Goal: Task Accomplishment & Management: Manage account settings

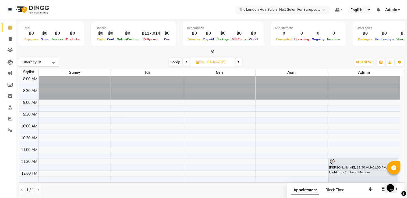
scroll to position [94, 0]
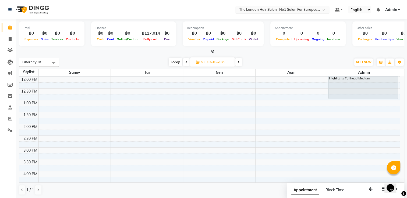
click at [322, 12] on span at bounding box center [324, 11] width 7 height 5
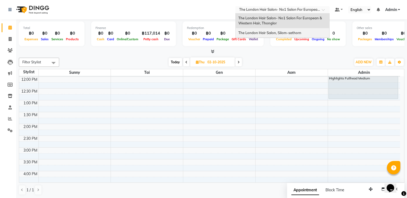
click at [285, 33] on span "The London Hair Salon, Silom-sathorn" at bounding box center [269, 33] width 63 height 4
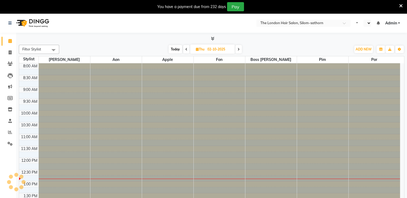
scroll to position [94, 0]
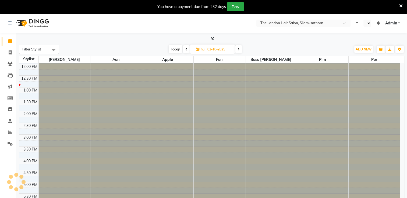
select select "en"
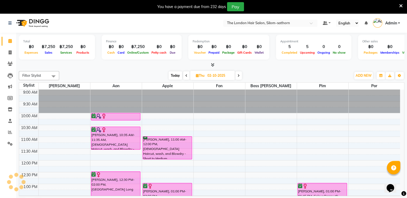
scroll to position [0, 0]
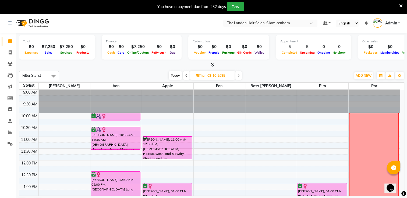
click at [178, 76] on span "Today" at bounding box center [175, 75] width 13 height 8
type input "01-10-2025"
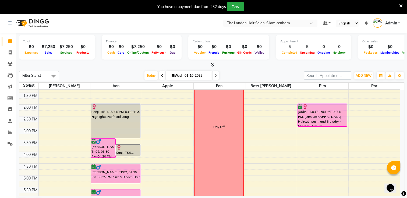
scroll to position [103, 0]
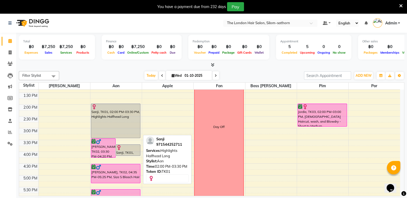
click at [101, 123] on div "Sanji, TK01, 02:00 PM-03:30 PM, Highlights Halfhead Long" at bounding box center [115, 121] width 49 height 34
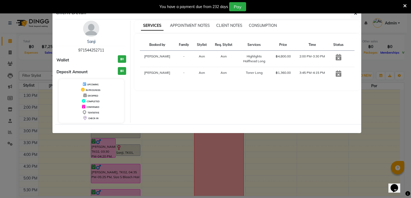
click at [359, 12] on div "You have a payment due from 232 days Pay" at bounding box center [205, 6] width 411 height 13
click at [356, 15] on icon "button" at bounding box center [355, 13] width 3 height 4
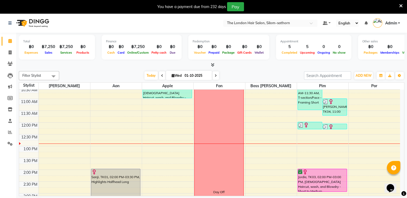
scroll to position [0, 0]
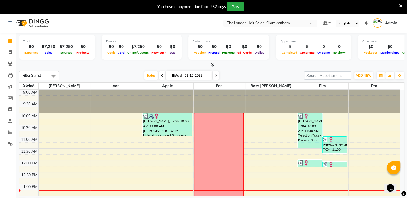
click at [265, 155] on td at bounding box center [218, 158] width 361 height 6
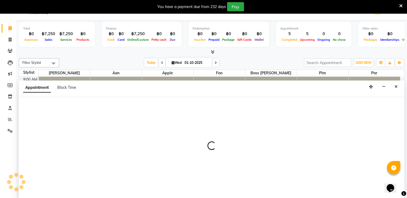
scroll to position [13, 0]
select select "57263"
select select "690"
select select "tentative"
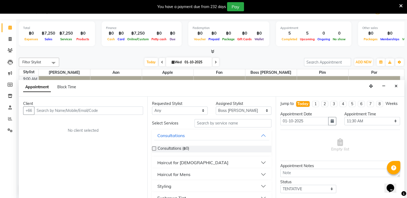
scroll to position [0, 0]
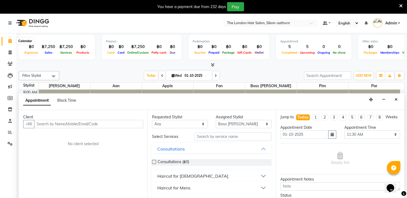
click at [10, 42] on icon at bounding box center [9, 41] width 3 height 4
click at [10, 41] on icon at bounding box center [9, 41] width 3 height 4
click at [265, 75] on div "[DATE] [DATE]" at bounding box center [181, 76] width 239 height 8
click at [400, 5] on icon at bounding box center [400, 5] width 3 height 5
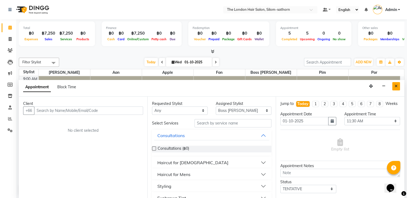
click at [393, 87] on button "Close" at bounding box center [396, 86] width 8 height 8
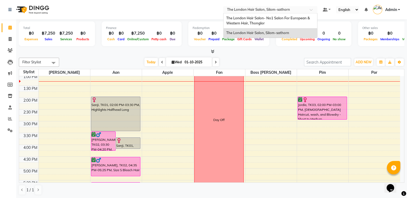
click at [300, 11] on input "text" at bounding box center [265, 10] width 78 height 5
click at [282, 22] on div "The London Hair Salon- No1 Salon For European & Western Hair, Thonglor" at bounding box center [270, 20] width 94 height 15
